Goal: Task Accomplishment & Management: Complete application form

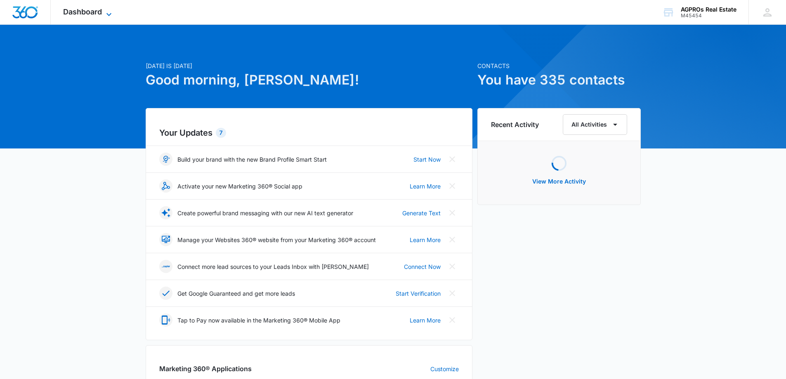
click at [94, 9] on span "Dashboard" at bounding box center [82, 11] width 39 height 9
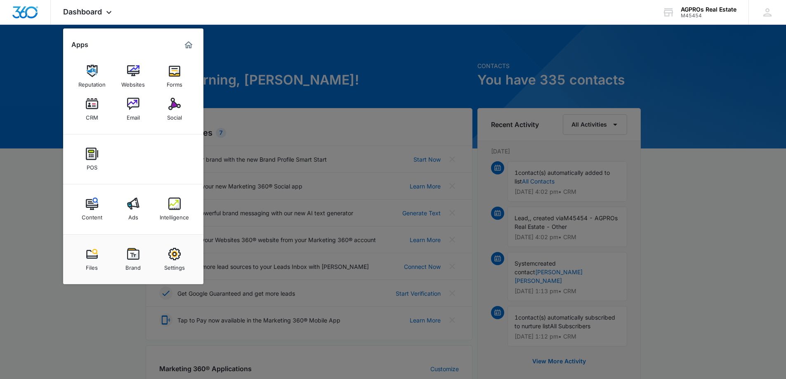
click at [324, 34] on div at bounding box center [393, 189] width 786 height 379
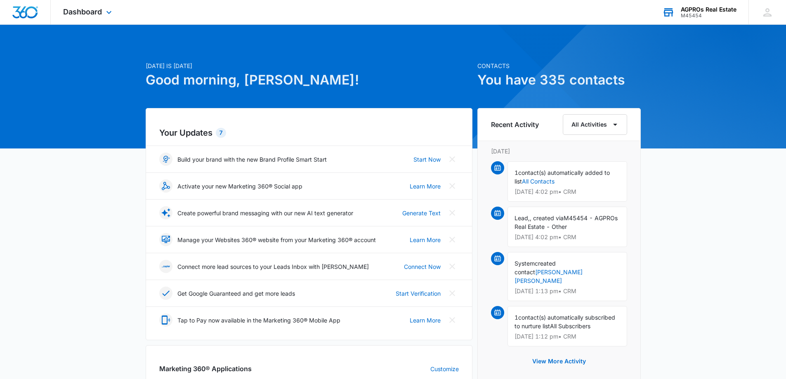
click at [718, 12] on div "AGPROs Real Estate" at bounding box center [709, 9] width 56 height 7
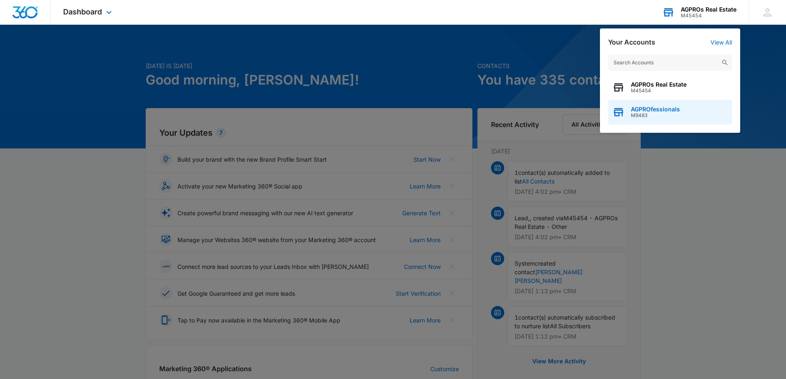
click at [651, 110] on span "AGPROfessionals" at bounding box center [655, 109] width 49 height 7
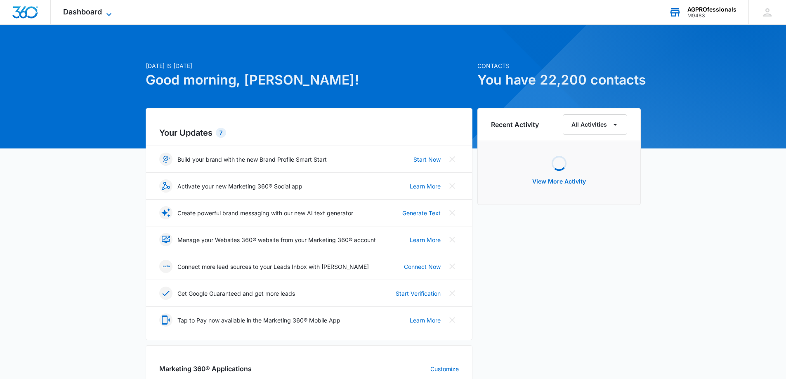
click at [95, 9] on span "Dashboard" at bounding box center [82, 11] width 39 height 9
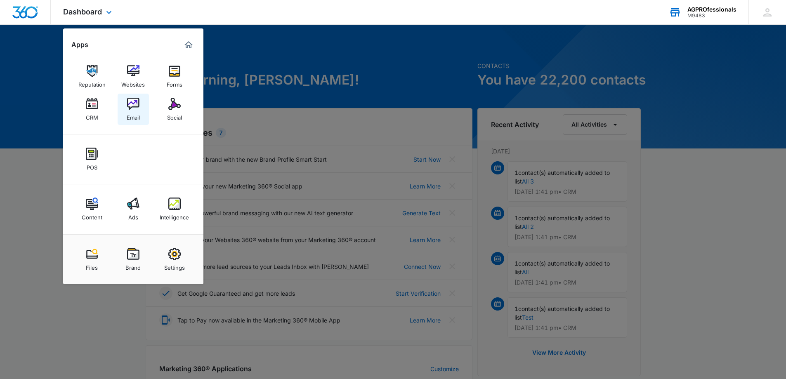
click at [128, 105] on img at bounding box center [133, 104] width 12 height 12
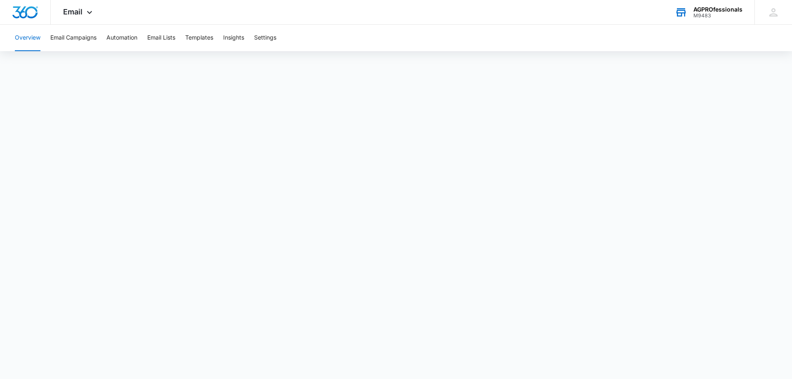
click at [703, 6] on div "AGPROfessionals" at bounding box center [718, 9] width 49 height 7
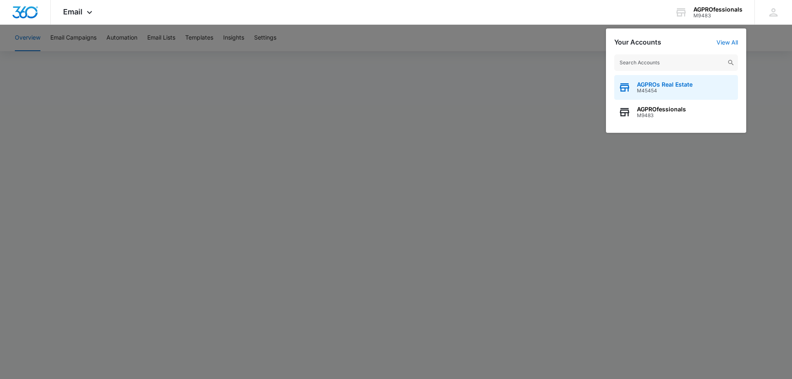
click at [665, 83] on span "AGPROs Real Estate" at bounding box center [665, 84] width 56 height 7
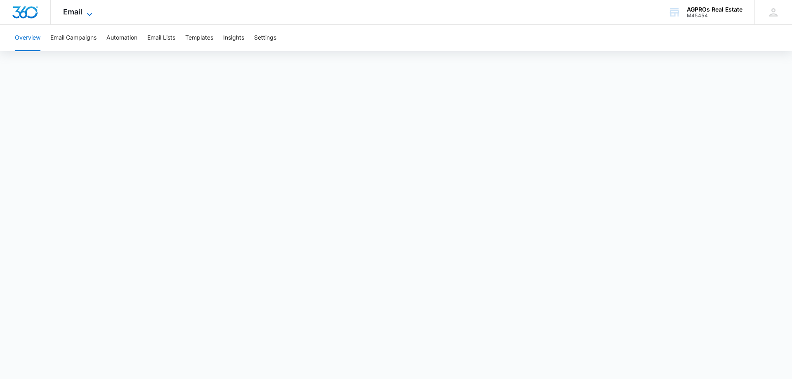
click at [67, 12] on span "Email" at bounding box center [72, 11] width 19 height 9
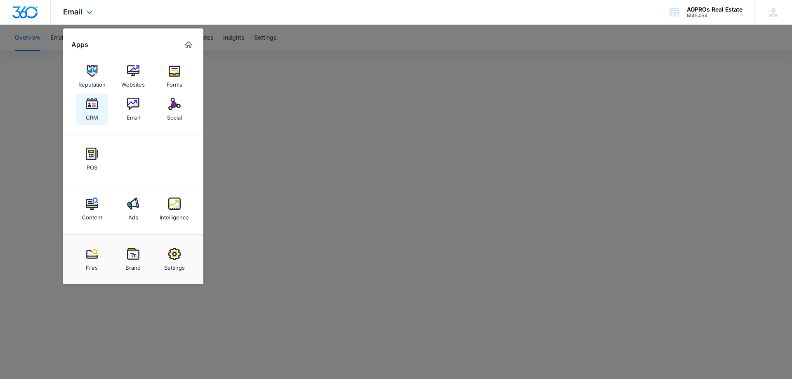
click at [95, 109] on img at bounding box center [92, 104] width 12 height 12
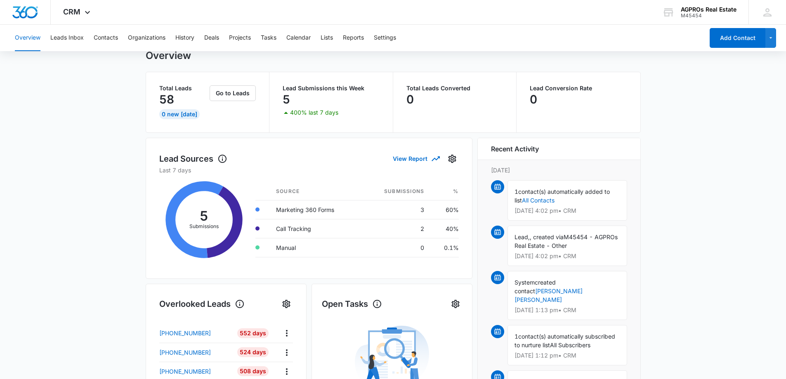
scroll to position [41, 0]
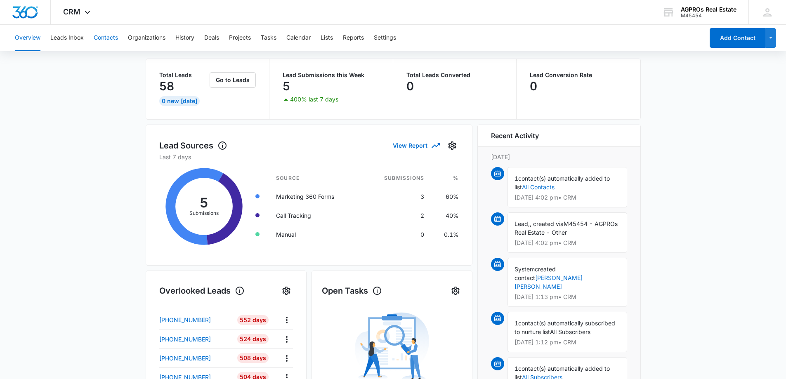
click at [98, 35] on button "Contacts" at bounding box center [106, 38] width 24 height 26
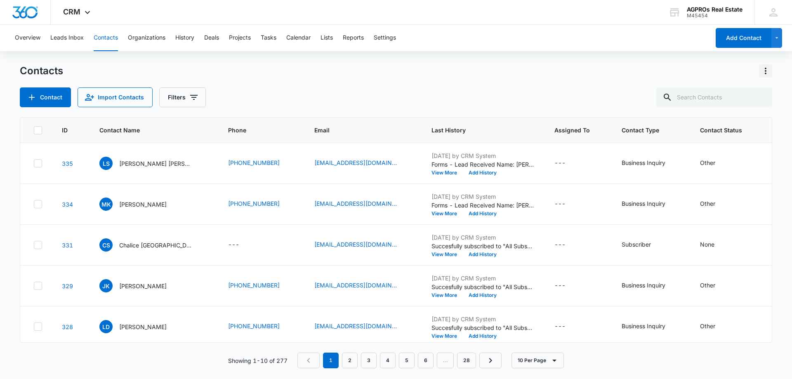
click at [767, 73] on icon "Actions" at bounding box center [766, 71] width 10 height 10
click at [737, 116] on div "Export All Contacts" at bounding box center [725, 119] width 54 height 6
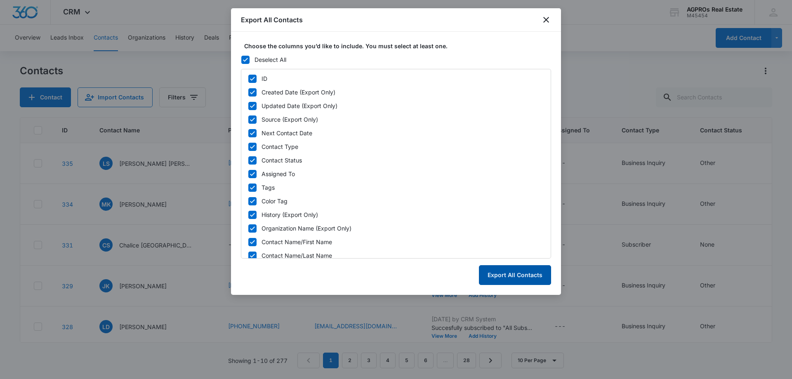
click at [515, 276] on button "Export All Contacts" at bounding box center [515, 275] width 72 height 20
click at [509, 271] on button "Export All Contacts" at bounding box center [515, 275] width 72 height 20
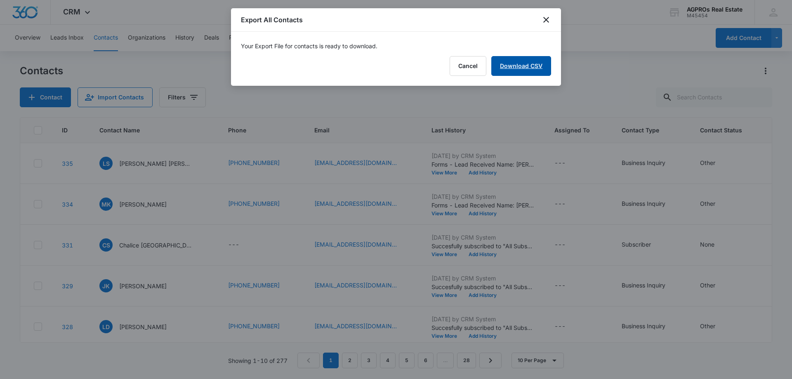
click at [517, 65] on link "Download CSV" at bounding box center [521, 66] width 60 height 20
drag, startPoint x: 548, startPoint y: 20, endPoint x: 562, endPoint y: 17, distance: 14.5
click at [548, 20] on icon "close" at bounding box center [546, 20] width 10 height 10
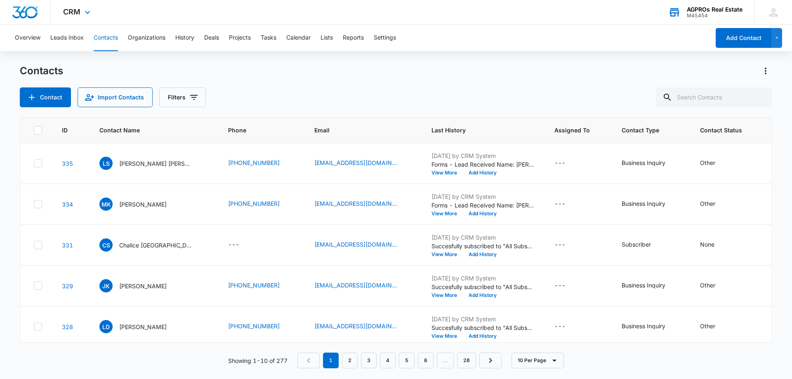
click at [697, 10] on div "AGPROs Real Estate" at bounding box center [715, 9] width 56 height 7
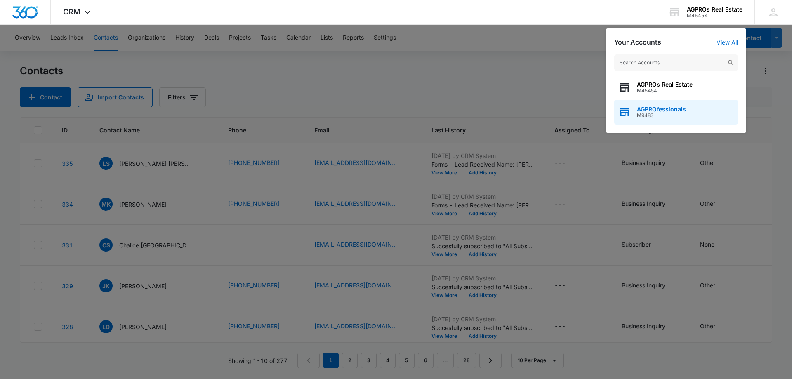
click at [680, 107] on span "AGPROfessionals" at bounding box center [661, 109] width 49 height 7
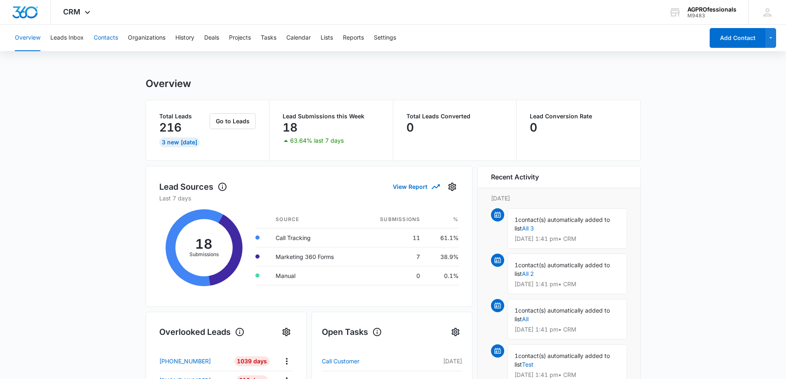
click at [100, 39] on button "Contacts" at bounding box center [106, 38] width 24 height 26
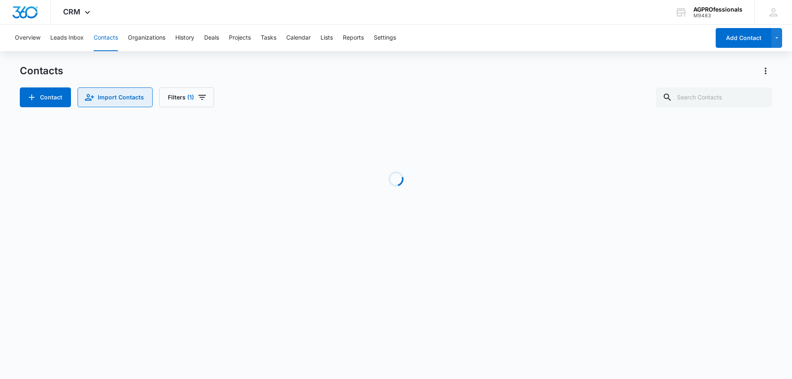
click at [118, 98] on button "Import Contacts" at bounding box center [115, 97] width 75 height 20
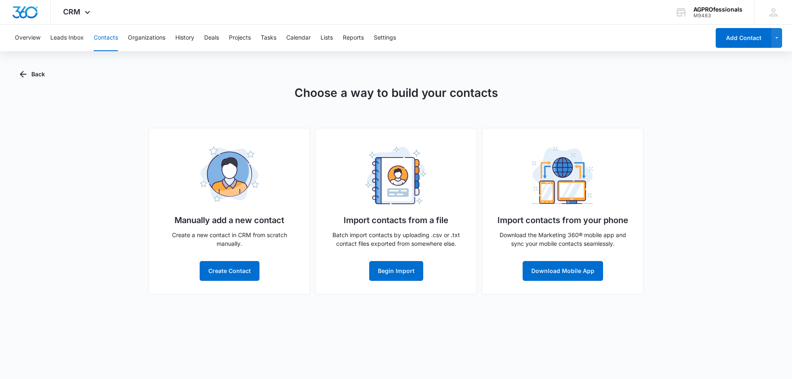
click at [44, 186] on div "Choose a way to build your contacts Manually add a new contact Create a new con…" at bounding box center [396, 189] width 753 height 210
click at [400, 270] on button "Begin Import" at bounding box center [396, 271] width 54 height 20
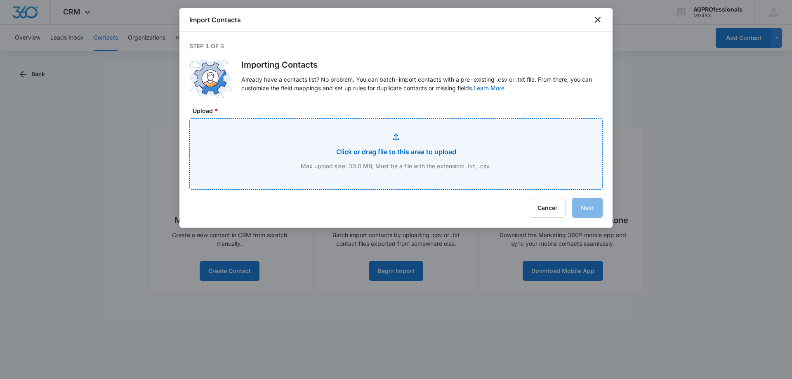
click at [387, 148] on input "Upload *" at bounding box center [396, 154] width 413 height 71
type input "C:\fakepath\Real Estate Contacts [DATE].csv"
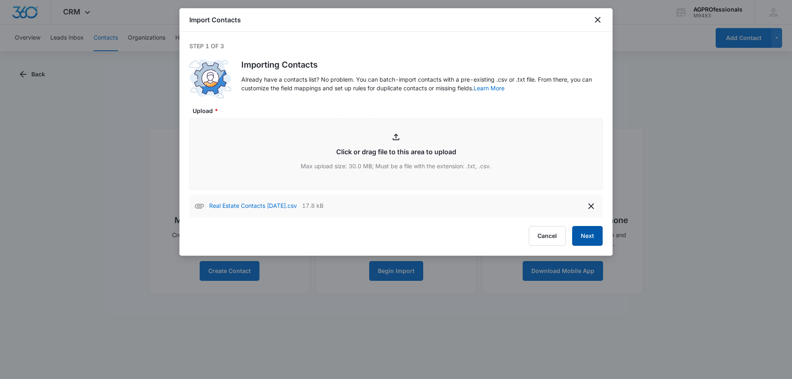
click at [589, 233] on button "Next" at bounding box center [587, 236] width 31 height 20
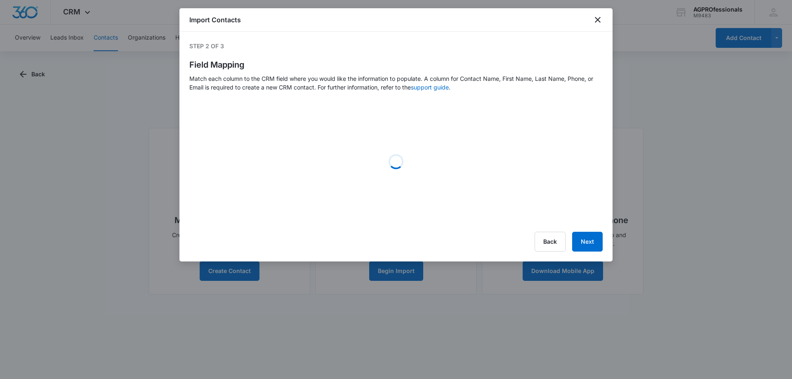
select select "78"
select select "79"
select select "184"
select select "185"
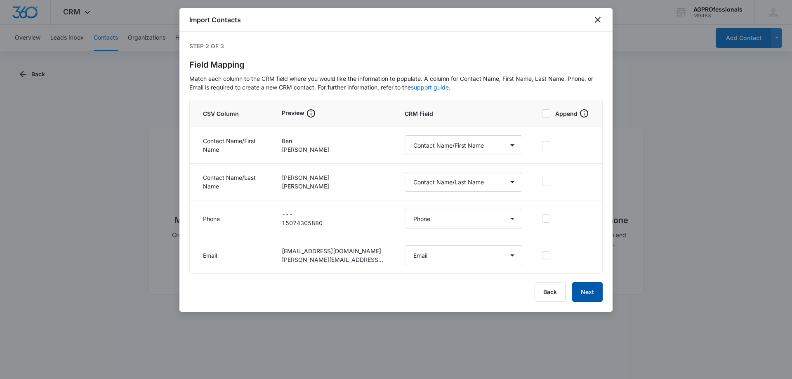
click at [590, 289] on button "Next" at bounding box center [587, 292] width 31 height 20
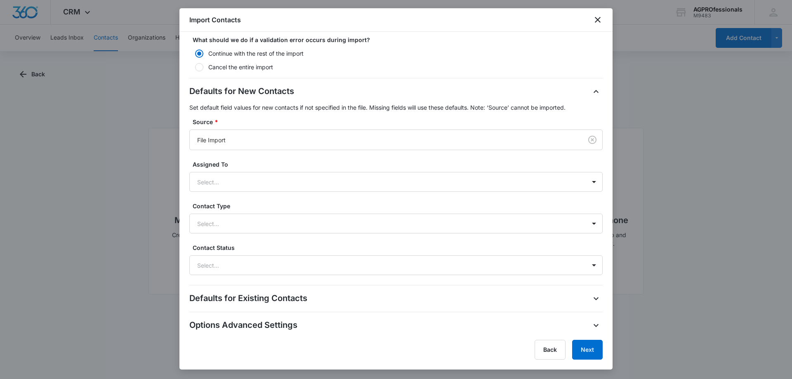
scroll to position [179, 0]
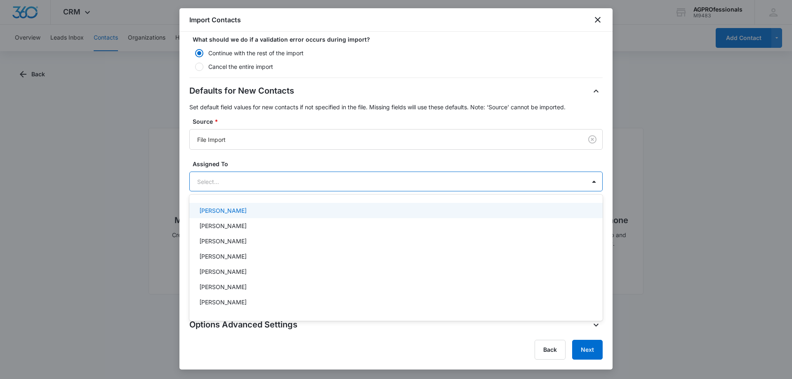
click at [340, 182] on div at bounding box center [386, 182] width 378 height 10
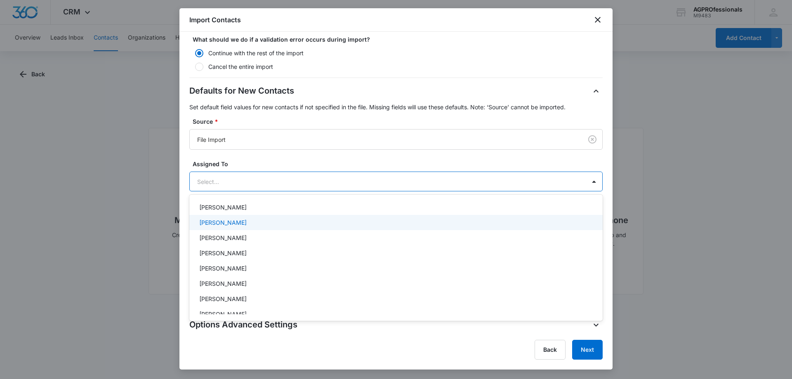
scroll to position [364, 0]
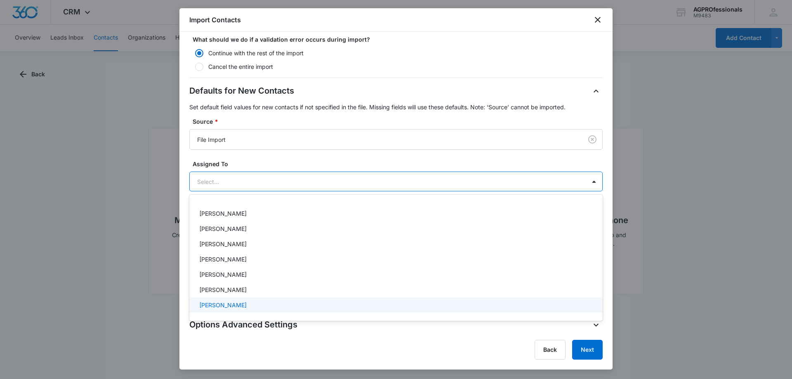
click at [255, 304] on div "[PERSON_NAME]" at bounding box center [395, 305] width 392 height 9
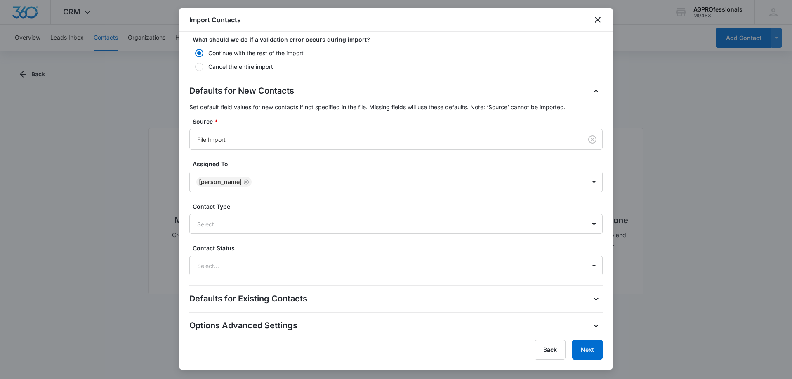
click at [388, 153] on div "Defaults for New Contacts Set default field values for new contacts if not spec…" at bounding box center [395, 180] width 413 height 191
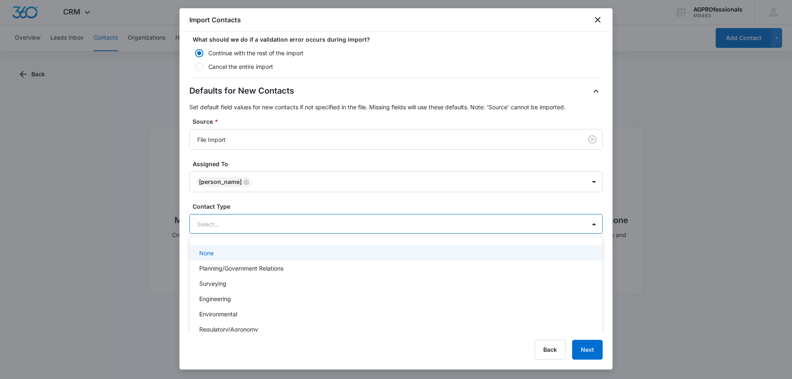
click at [347, 223] on div at bounding box center [386, 224] width 378 height 10
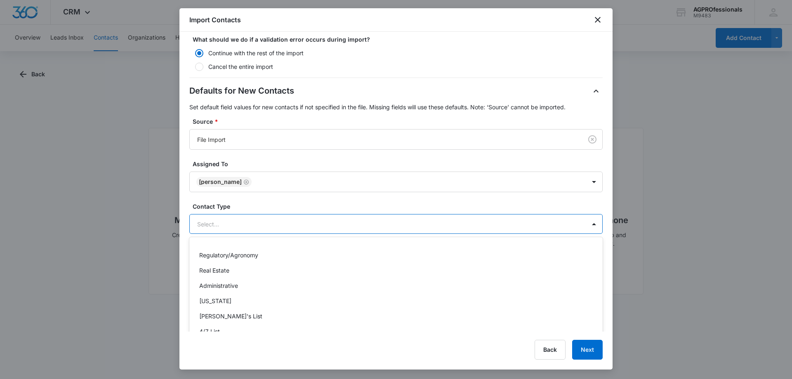
scroll to position [73, 0]
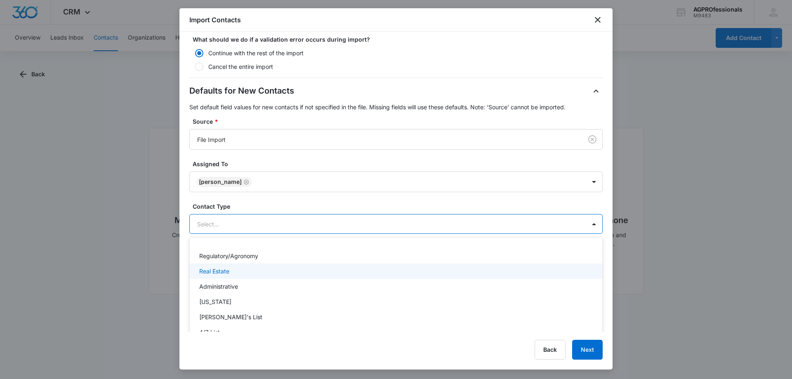
click at [207, 272] on p "Real Estate" at bounding box center [214, 271] width 30 height 9
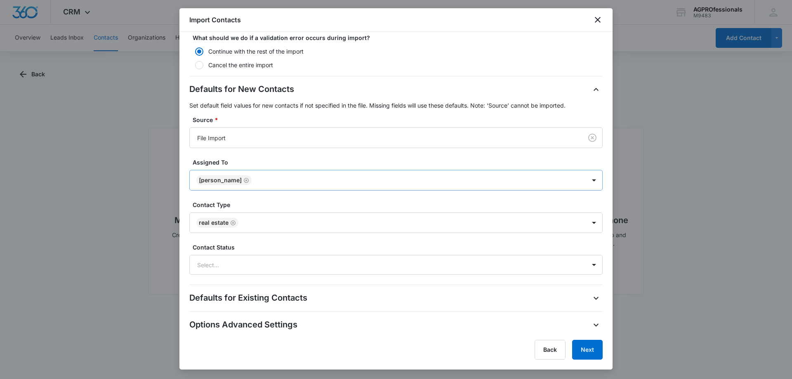
scroll to position [180, 0]
click at [337, 160] on div "Defaults for New Contacts Set default field values for new contacts if not spec…" at bounding box center [395, 179] width 413 height 192
click at [591, 294] on icon "button" at bounding box center [596, 298] width 10 height 10
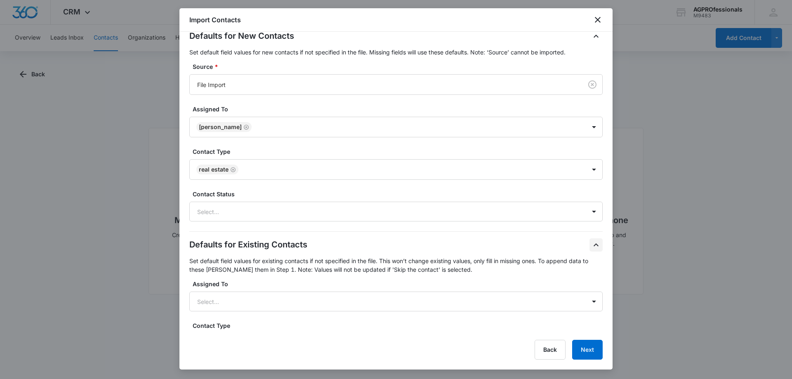
scroll to position [334, 0]
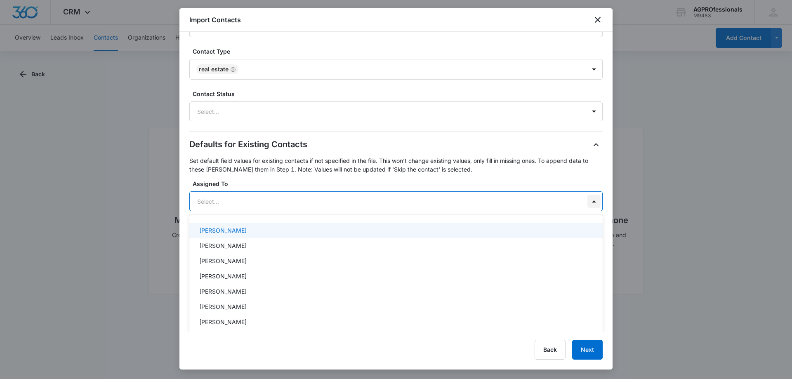
click at [590, 201] on div at bounding box center [594, 201] width 13 height 13
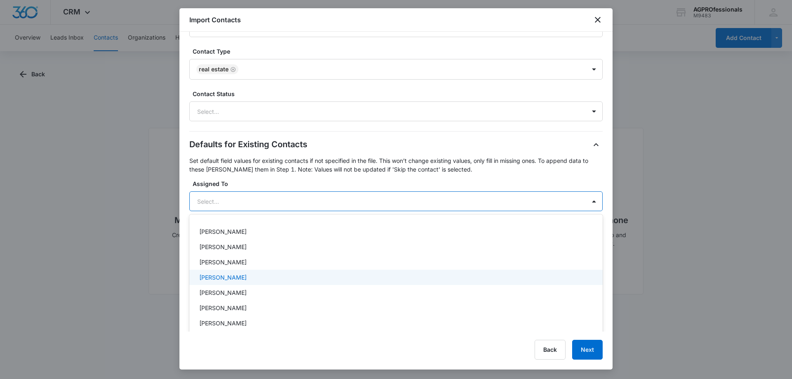
scroll to position [364, 0]
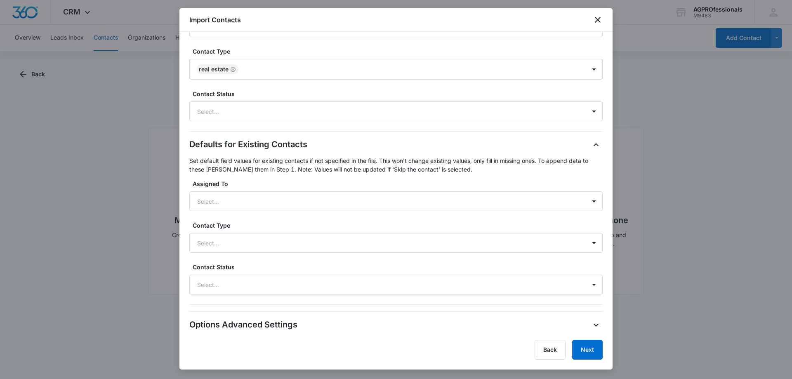
click at [349, 136] on form "What should we look for to determine a unique Existing Contact? Email First nam…" at bounding box center [395, 44] width 413 height 574
click at [377, 248] on div at bounding box center [386, 243] width 378 height 10
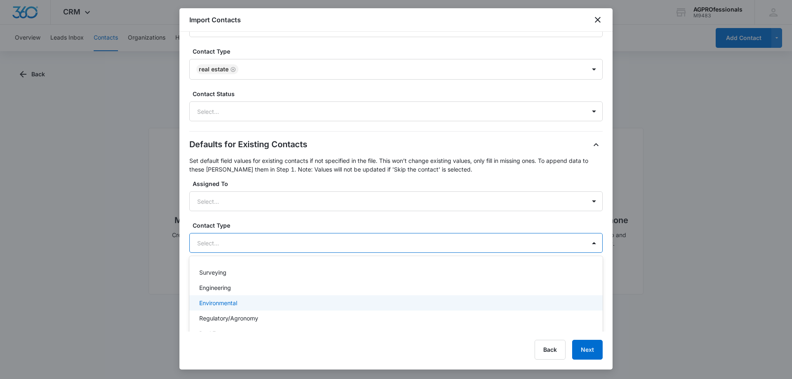
scroll to position [71, 0]
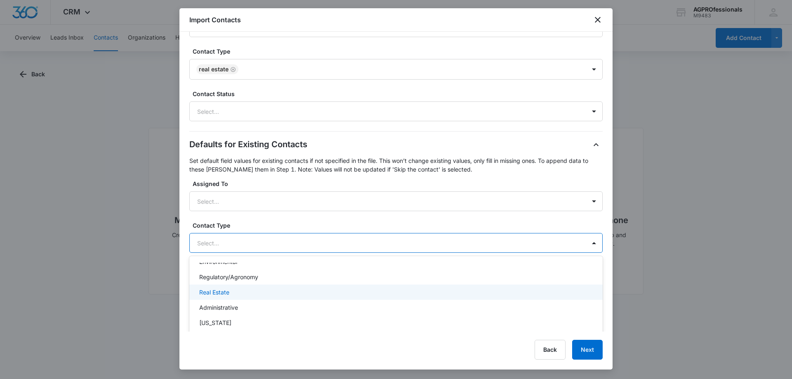
click at [248, 290] on div "Real Estate" at bounding box center [395, 292] width 392 height 9
click at [378, 182] on label "Assigned To" at bounding box center [399, 183] width 413 height 9
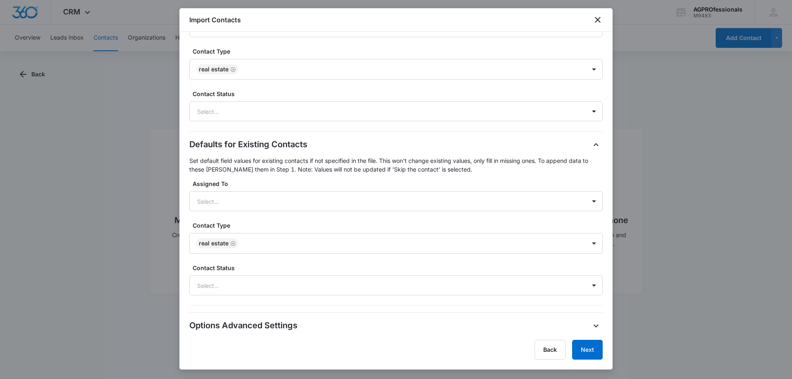
scroll to position [335, 0]
click at [309, 284] on div at bounding box center [386, 285] width 378 height 10
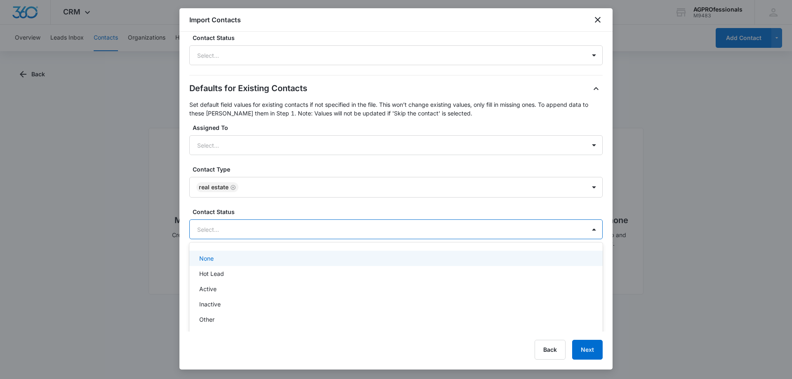
scroll to position [392, 0]
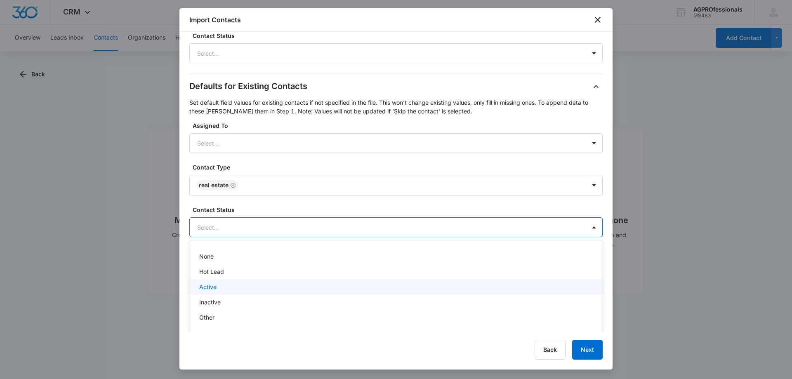
click at [290, 284] on div "Active" at bounding box center [395, 287] width 392 height 9
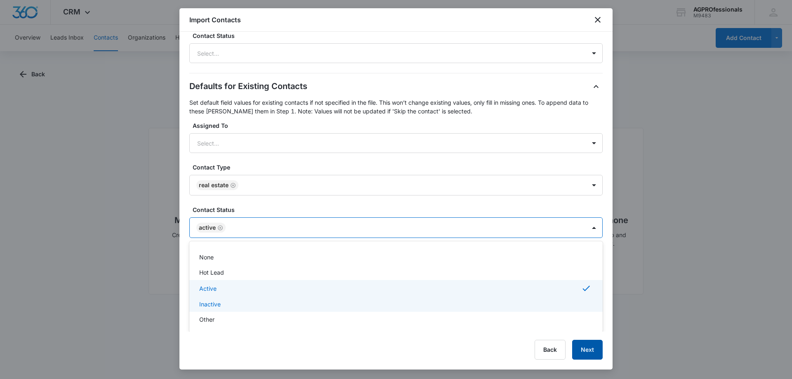
click at [586, 348] on button "Next" at bounding box center [587, 350] width 31 height 20
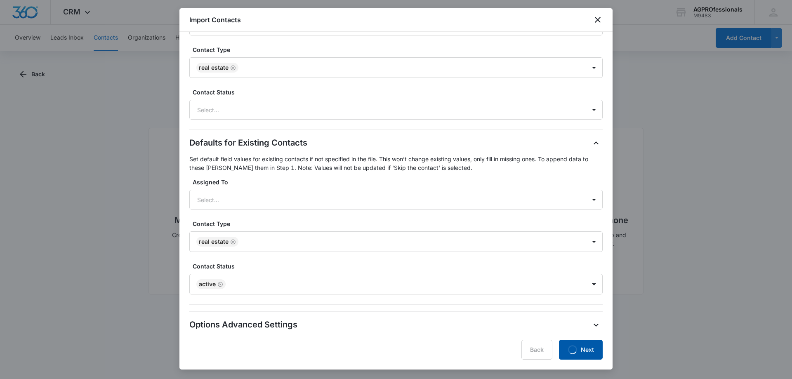
scroll to position [0, 0]
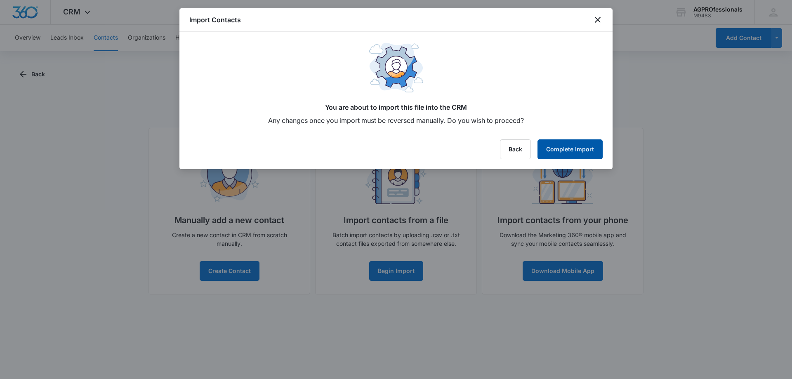
click at [571, 149] on button "Complete Import" at bounding box center [570, 149] width 65 height 20
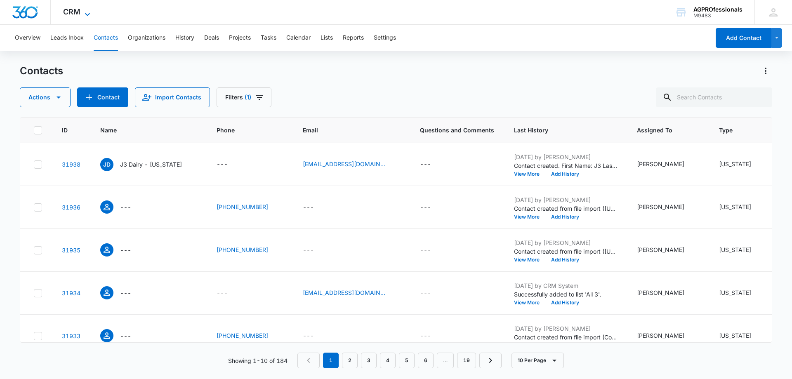
click at [72, 12] on span "CRM" at bounding box center [71, 11] width 17 height 9
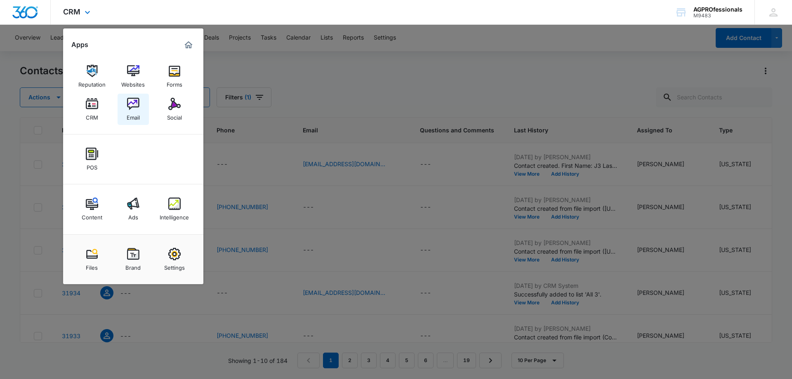
click at [132, 102] on img at bounding box center [133, 104] width 12 height 12
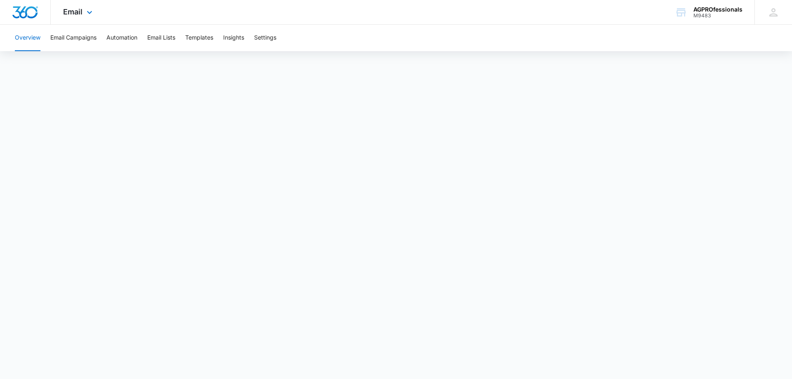
click at [522, 17] on div "Email Apps Reputation Websites Forms CRM Email Social POS Content Ads Intellige…" at bounding box center [396, 12] width 792 height 25
